Goal: Task Accomplishment & Management: Complete application form

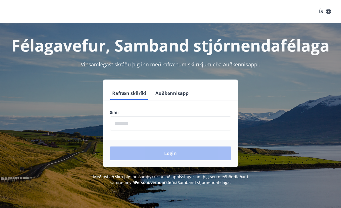
click at [134, 122] on input "phone" at bounding box center [170, 123] width 121 height 14
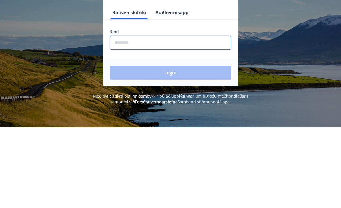
type input "********"
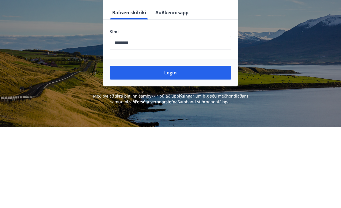
scroll to position [80, 0]
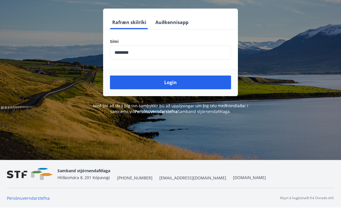
click at [45, 73] on div "Rafræn skilríki Auðkennisapp Sími ​ Login" at bounding box center [170, 52] width 327 height 87
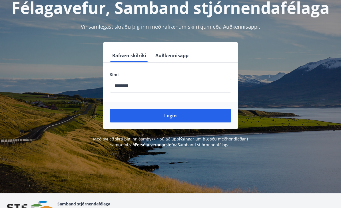
scroll to position [0, 0]
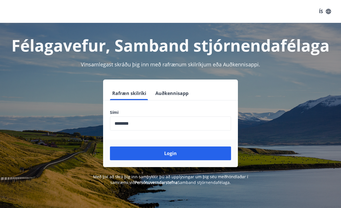
click at [197, 158] on button "Login" at bounding box center [170, 153] width 121 height 14
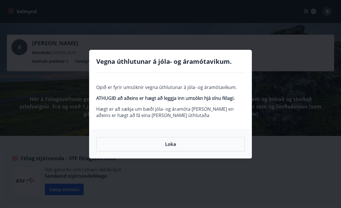
click at [208, 149] on button "Loka" at bounding box center [170, 144] width 148 height 14
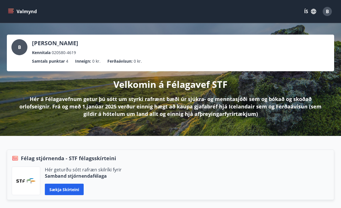
click at [9, 12] on icon "menu" at bounding box center [11, 11] width 6 height 1
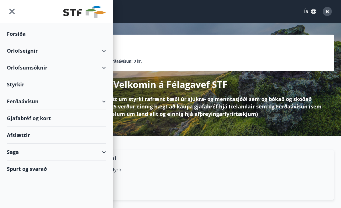
click at [98, 54] on div "Orlofseignir" at bounding box center [56, 50] width 99 height 17
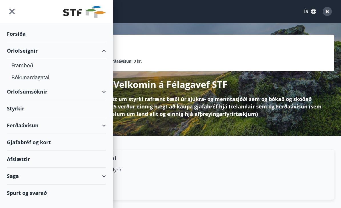
click at [35, 79] on div "Bókunardagatal" at bounding box center [56, 77] width 90 height 12
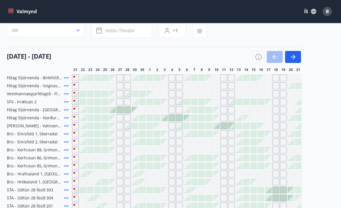
scroll to position [45, 0]
click at [294, 57] on icon "button" at bounding box center [293, 57] width 5 height 1
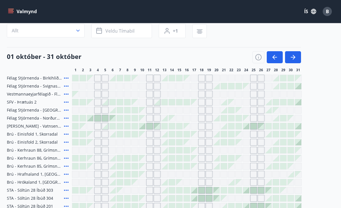
click at [330, 128] on div "Félag Stjórnenda - Birkihlíð, Brekkuheiði Félag Stjórnenda - Svignaskarð 32 Ves…" at bounding box center [170, 182] width 327 height 215
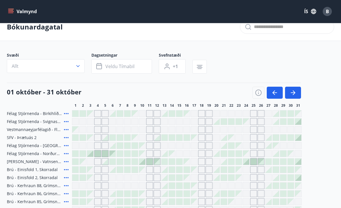
scroll to position [0, 0]
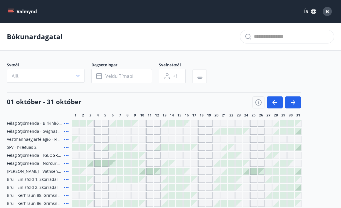
click at [80, 75] on icon "button" at bounding box center [78, 76] width 6 height 6
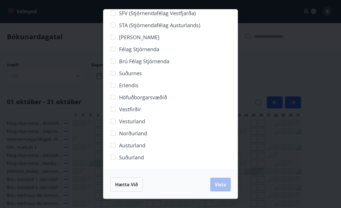
scroll to position [21, 0]
click at [221, 185] on span "Vista" at bounding box center [220, 184] width 11 height 6
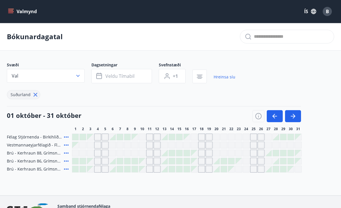
click at [239, 136] on div "Gráir dagar eru ekki bókanlegir" at bounding box center [238, 136] width 7 height 7
click at [225, 160] on div at bounding box center [224, 161] width 6 height 6
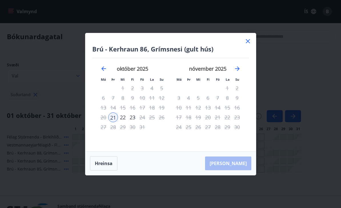
click at [248, 41] on icon at bounding box center [248, 41] width 4 height 4
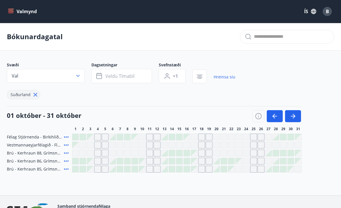
click at [293, 116] on icon "button" at bounding box center [292, 115] width 7 height 7
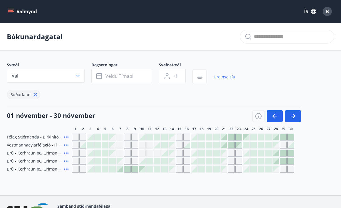
click at [67, 136] on icon at bounding box center [66, 136] width 7 height 7
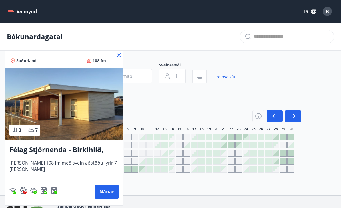
click at [118, 55] on icon at bounding box center [119, 55] width 4 height 4
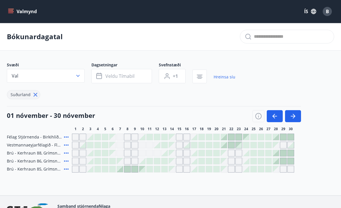
click at [294, 117] on icon "button" at bounding box center [292, 115] width 7 height 7
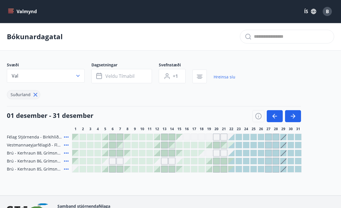
click at [267, 117] on button "button" at bounding box center [275, 116] width 16 height 12
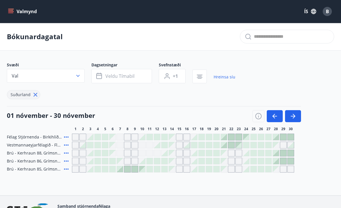
click at [274, 116] on icon "button" at bounding box center [274, 116] width 5 height 1
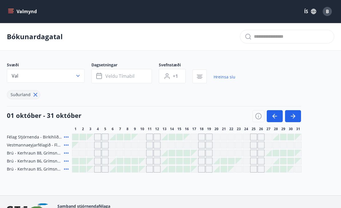
click at [34, 93] on icon at bounding box center [35, 94] width 6 height 6
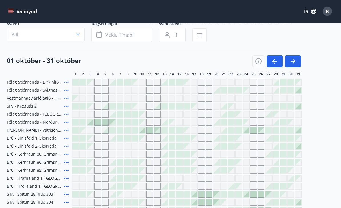
scroll to position [41, 0]
click at [231, 90] on div at bounding box center [231, 90] width 6 height 6
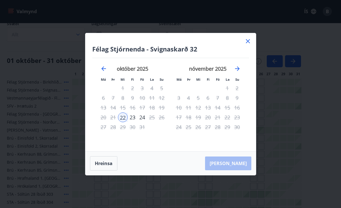
click at [144, 122] on div "24" at bounding box center [142, 117] width 10 height 10
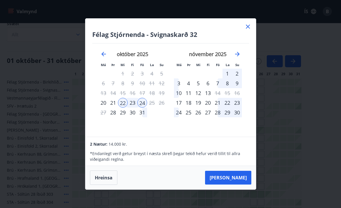
click at [238, 184] on button "Taka Frá" at bounding box center [228, 177] width 46 height 14
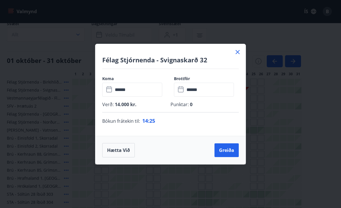
click at [235, 55] on icon at bounding box center [237, 52] width 7 height 7
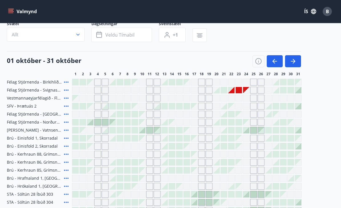
click at [64, 90] on icon at bounding box center [66, 89] width 7 height 7
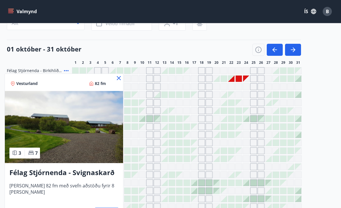
scroll to position [53, 0]
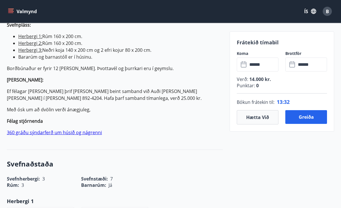
scroll to position [201, 0]
click at [52, 135] on link "360 gráðu sýndarferð um húsið og nágrenni" at bounding box center [54, 132] width 95 height 6
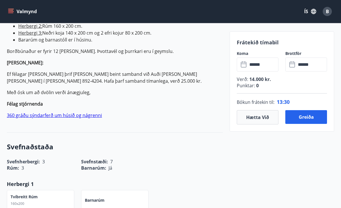
scroll to position [220, 0]
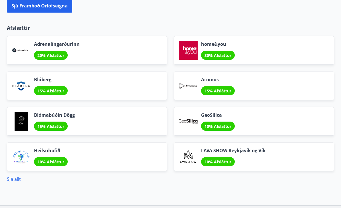
scroll to position [965, 0]
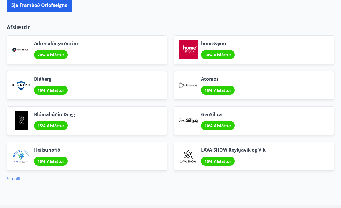
click at [18, 180] on link "Sjá allt" at bounding box center [14, 178] width 14 height 6
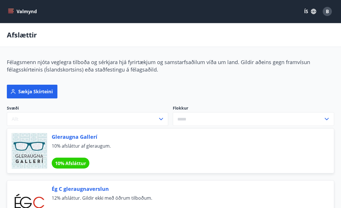
click at [12, 15] on button "Valmynd" at bounding box center [23, 11] width 32 height 10
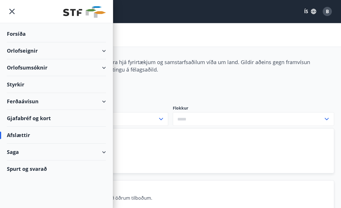
click at [19, 85] on div "Styrkir" at bounding box center [56, 84] width 99 height 17
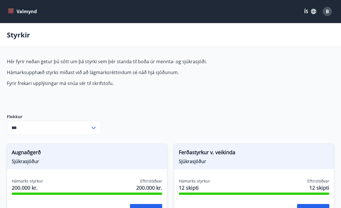
type input "***"
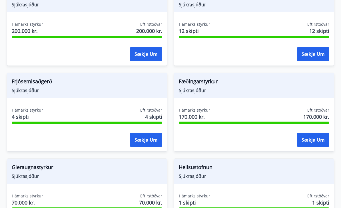
scroll to position [156, 0]
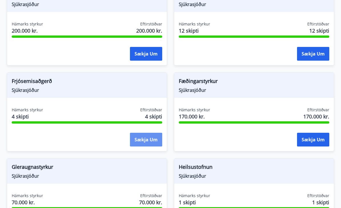
click at [144, 140] on button "Sækja um" at bounding box center [146, 140] width 32 height 14
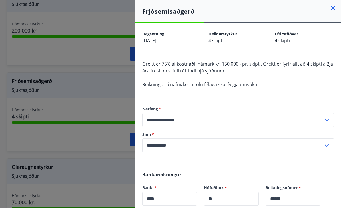
scroll to position [0, 0]
click at [333, 8] on icon at bounding box center [333, 8] width 4 height 4
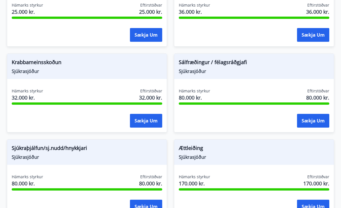
scroll to position [520, 0]
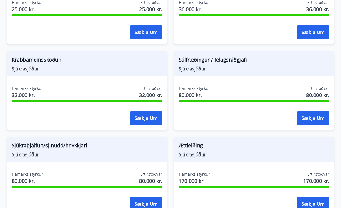
click at [145, 204] on button "Sækja um" at bounding box center [146, 204] width 32 height 14
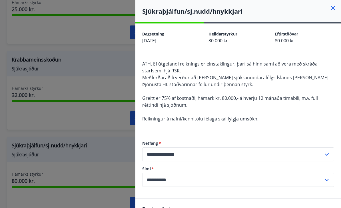
click at [334, 8] on icon at bounding box center [332, 8] width 7 height 7
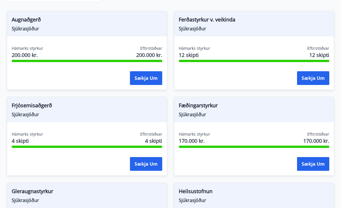
scroll to position [132, 0]
